Goal: Transaction & Acquisition: Purchase product/service

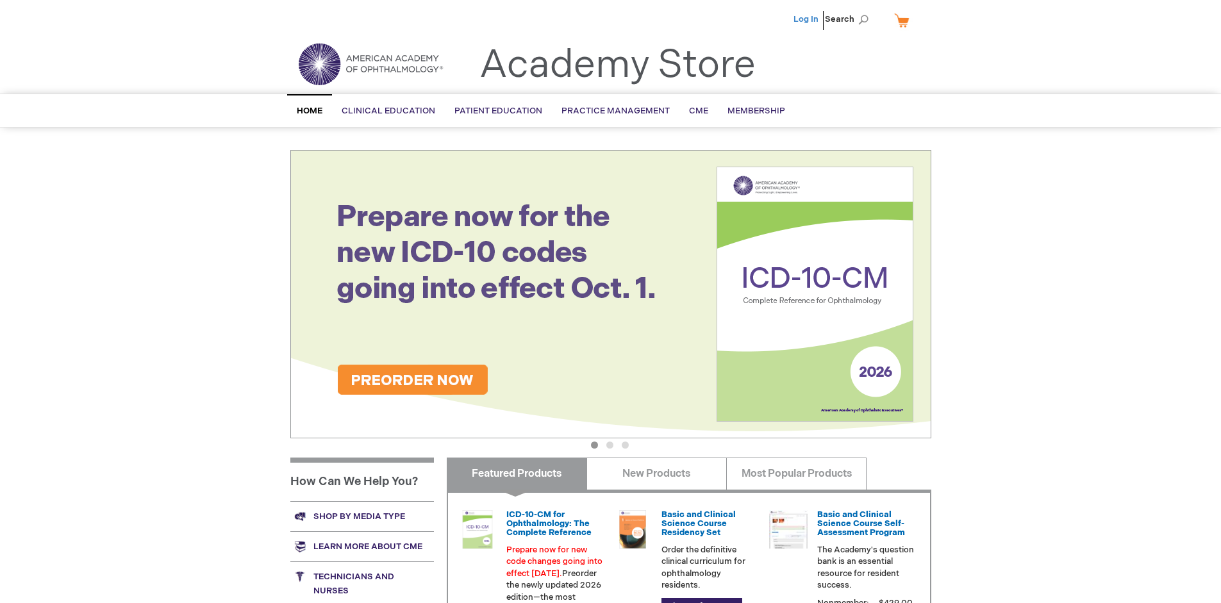
click at [807, 19] on link "Log In" at bounding box center [805, 19] width 25 height 10
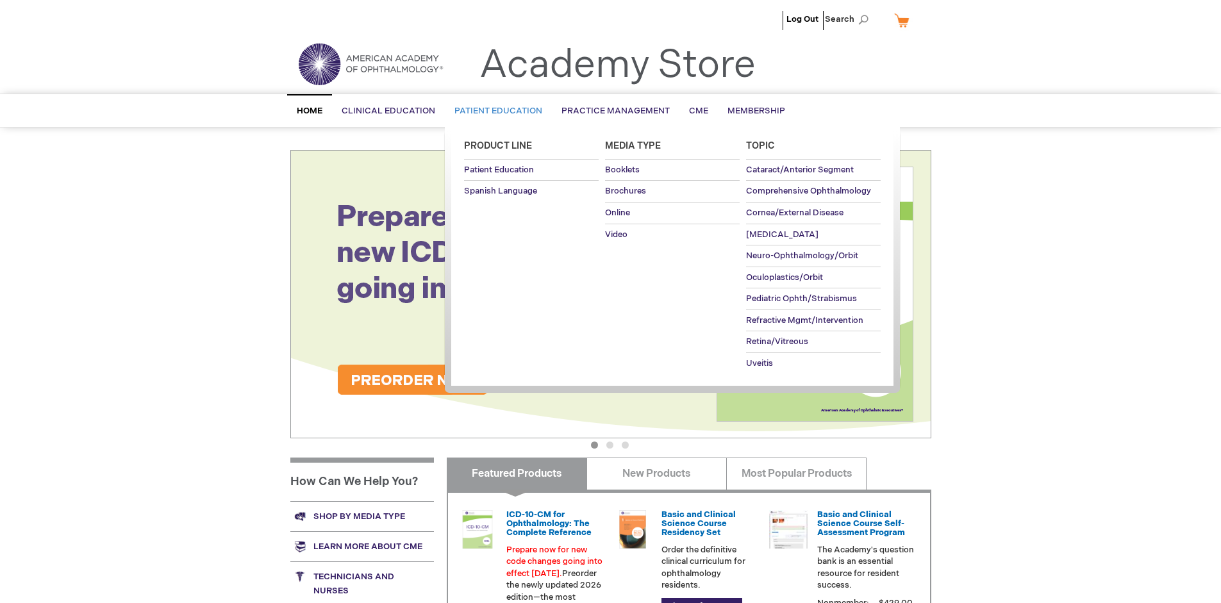
click at [495, 111] on span "Patient Education" at bounding box center [498, 111] width 88 height 10
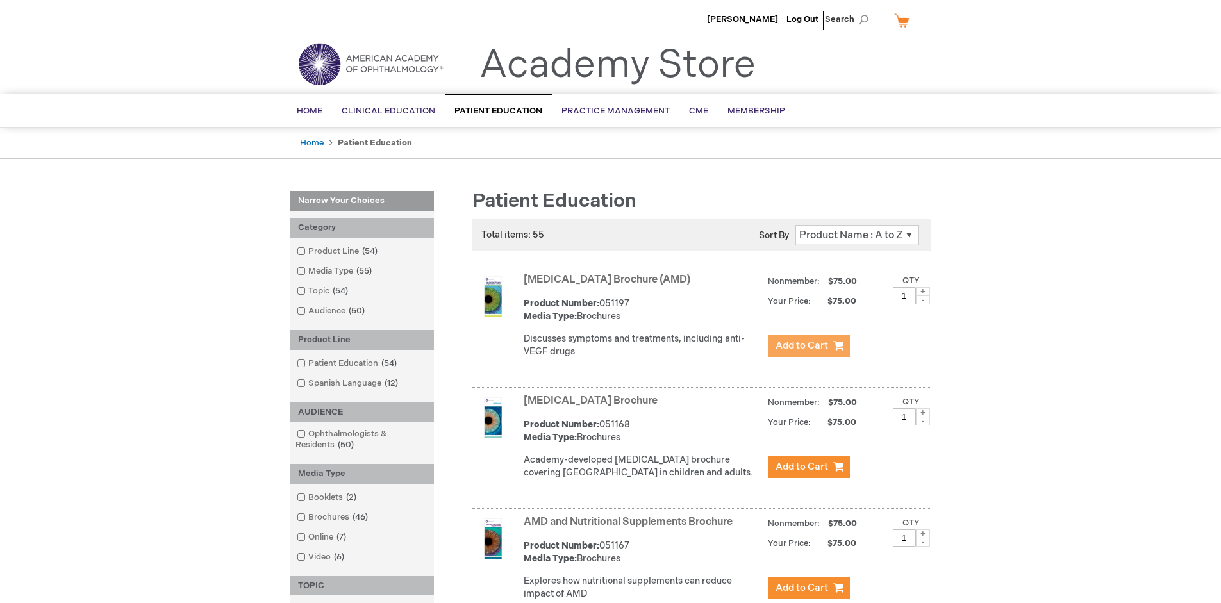
click at [808, 346] on span "Add to Cart" at bounding box center [801, 346] width 53 height 12
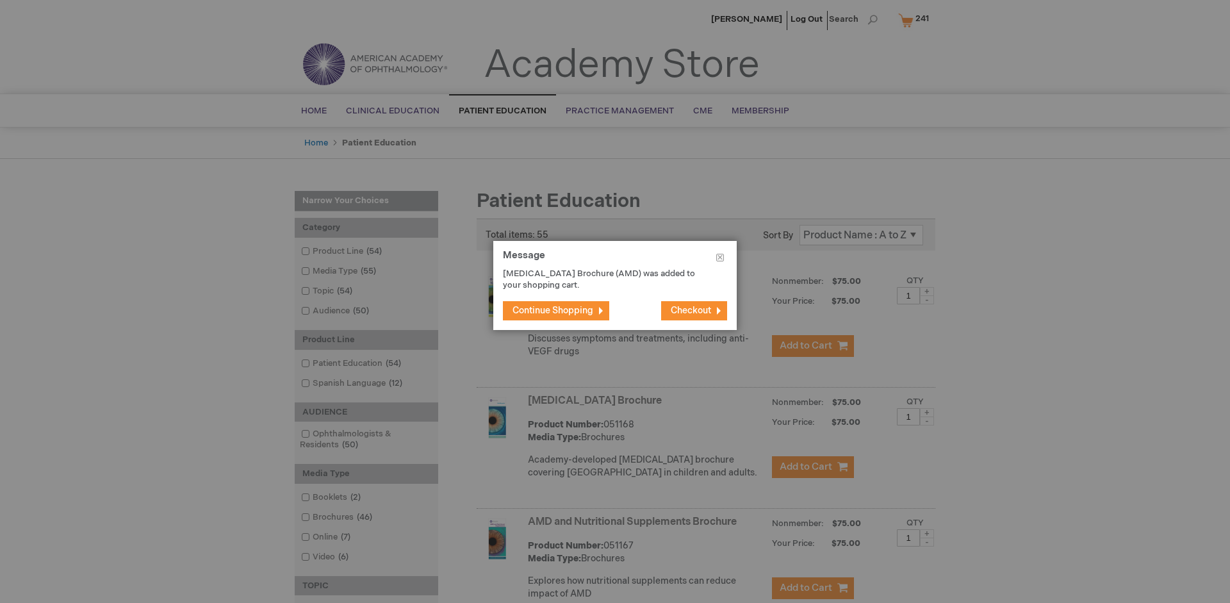
click at [553, 310] on span "Continue Shopping" at bounding box center [553, 310] width 81 height 11
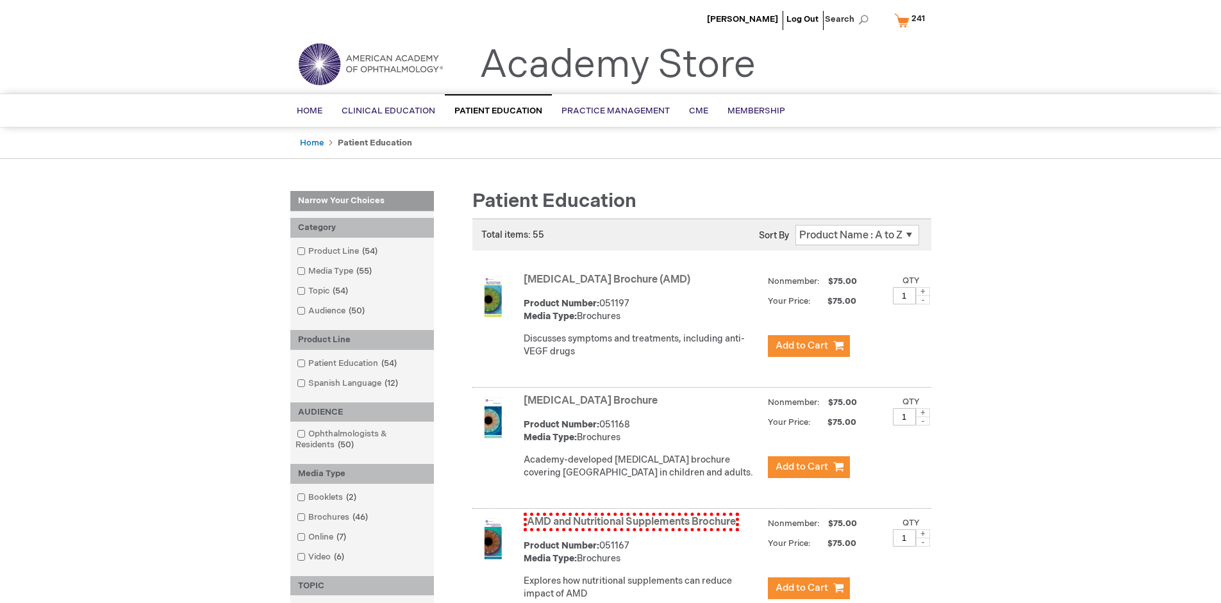
click at [630, 531] on link "AMD and Nutritional Supplements Brochure" at bounding box center [630, 522] width 215 height 19
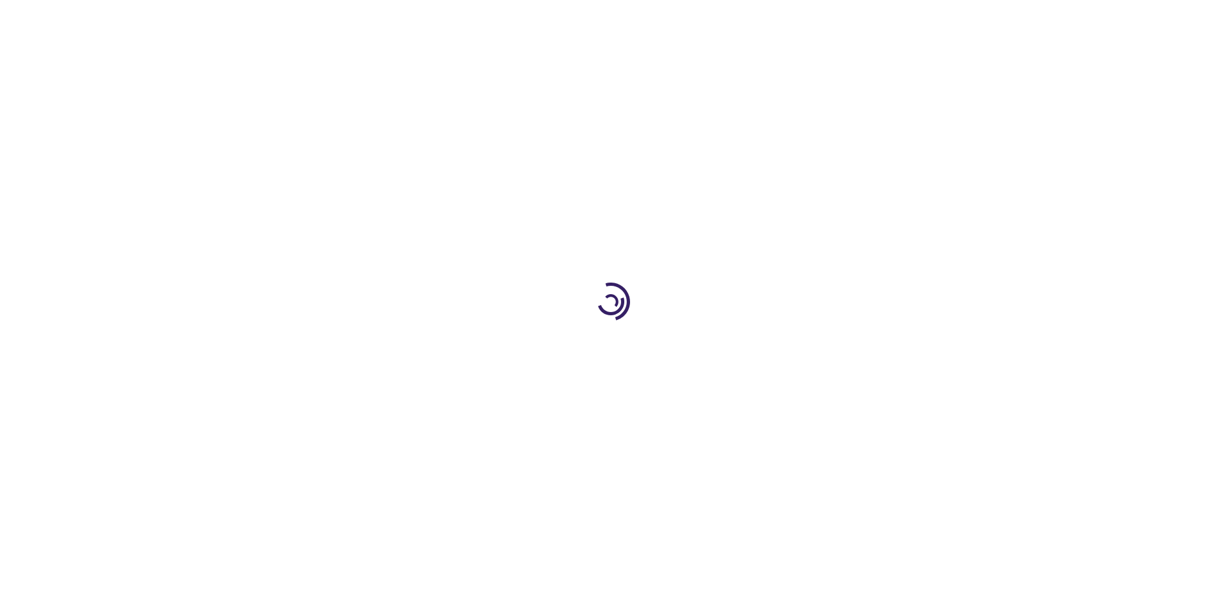
type input "1"
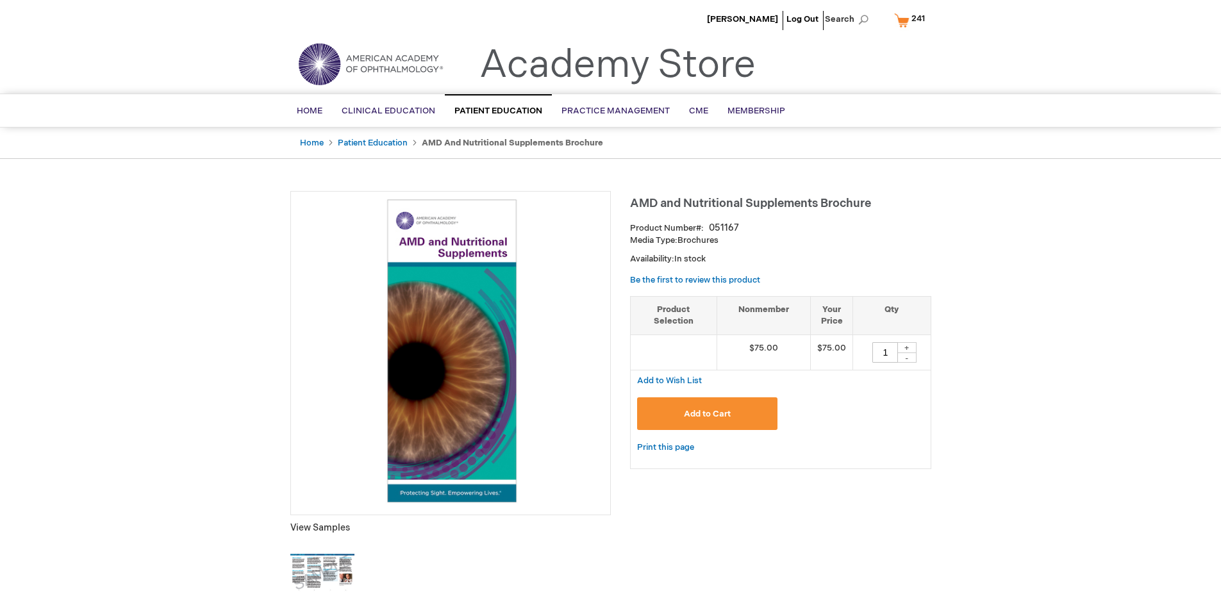
click at [707, 413] on span "Add to Cart" at bounding box center [707, 414] width 47 height 10
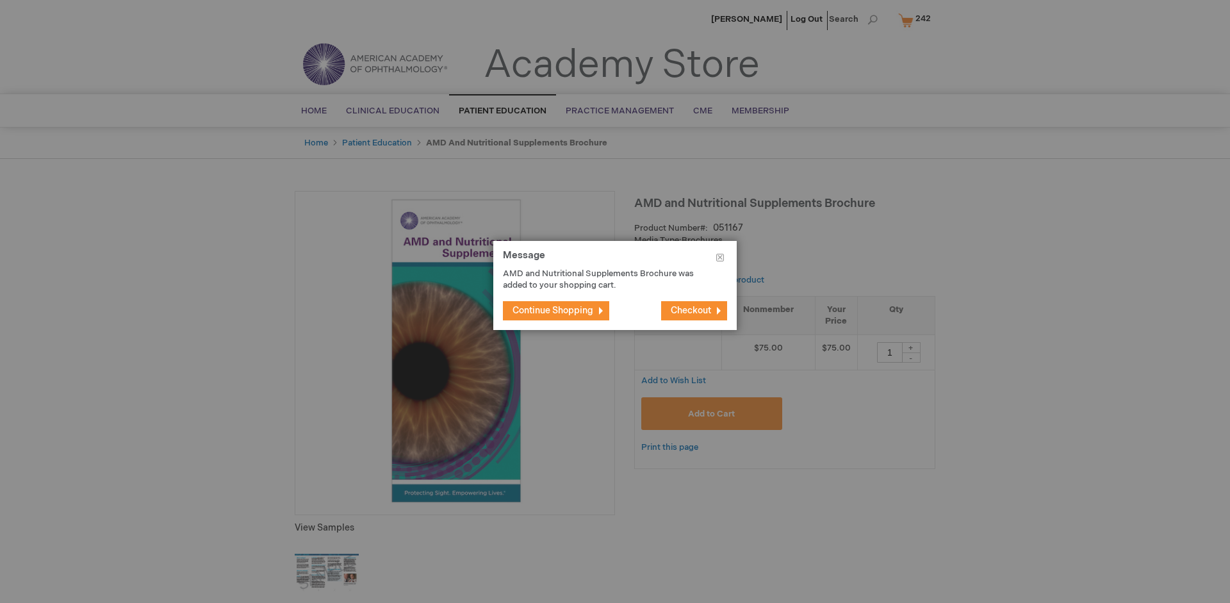
click at [553, 310] on span "Continue Shopping" at bounding box center [553, 310] width 81 height 11
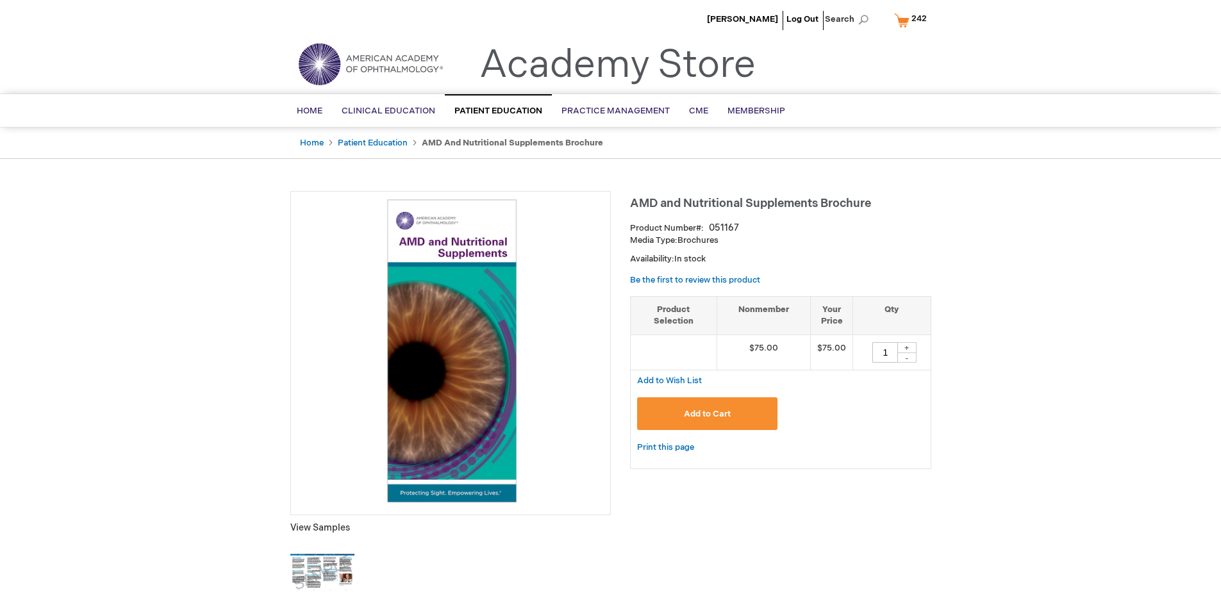
click at [912, 20] on span "242" at bounding box center [918, 18] width 15 height 10
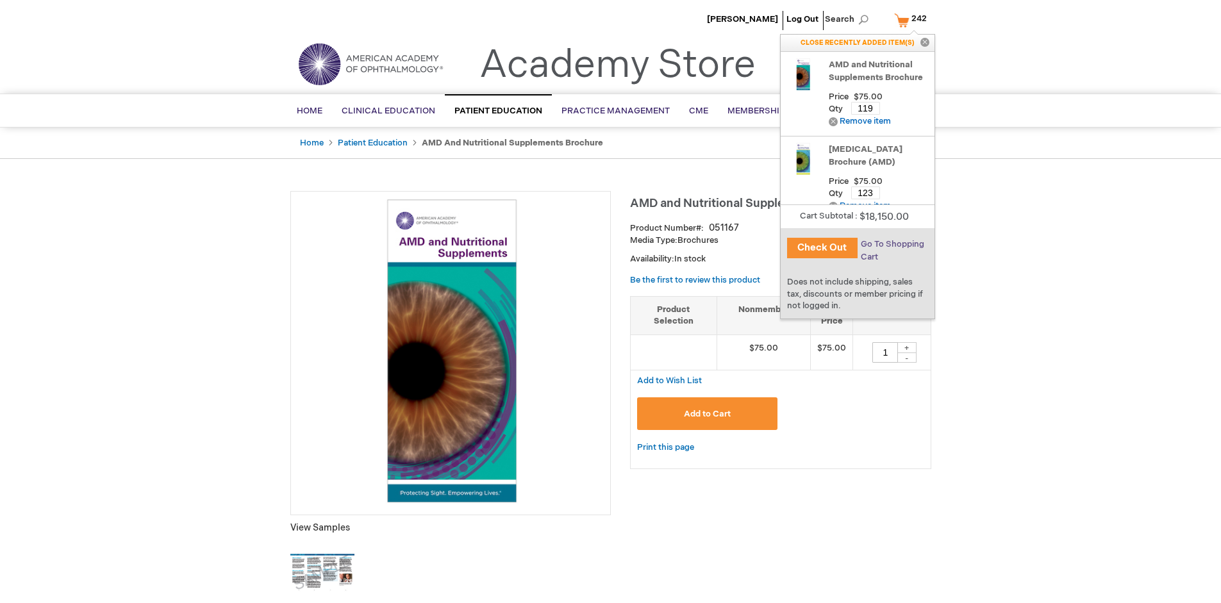
click at [891, 244] on span "Go To Shopping Cart" at bounding box center [892, 250] width 63 height 23
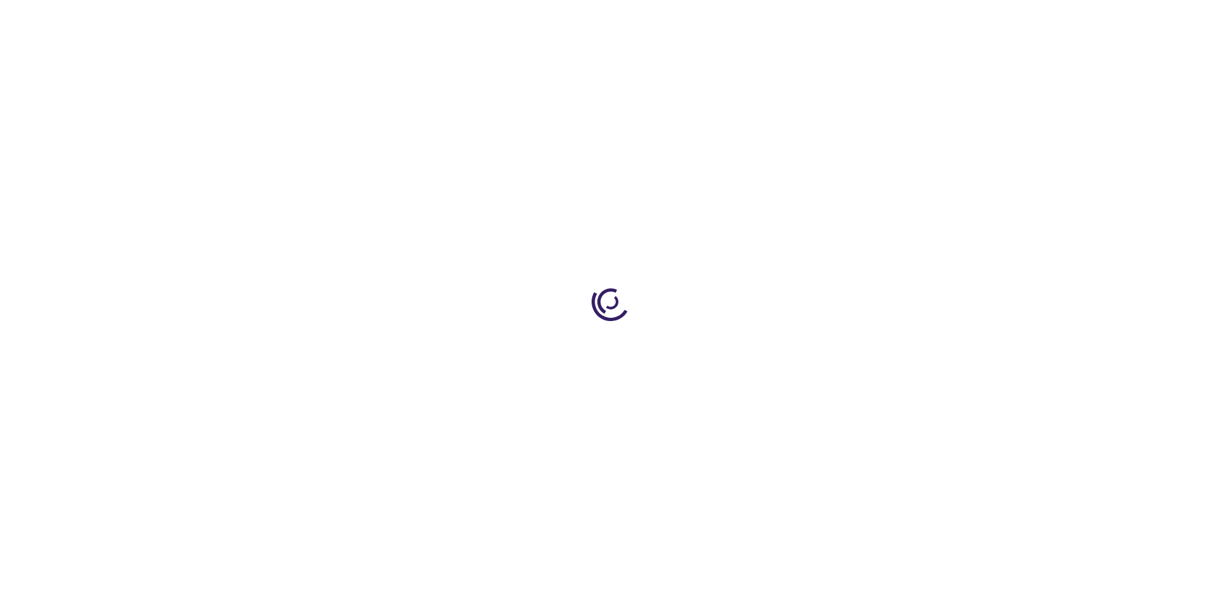
select select "US"
select select "41"
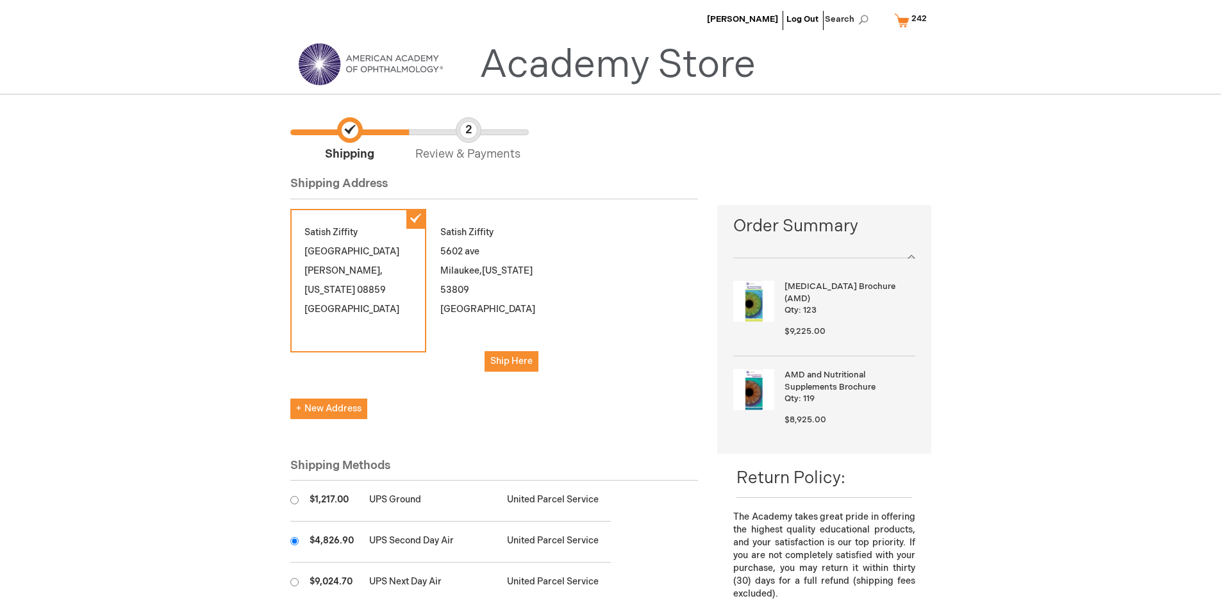
click at [294, 541] on input "radio" at bounding box center [294, 541] width 8 height 8
